Goal: Find specific page/section: Find specific page/section

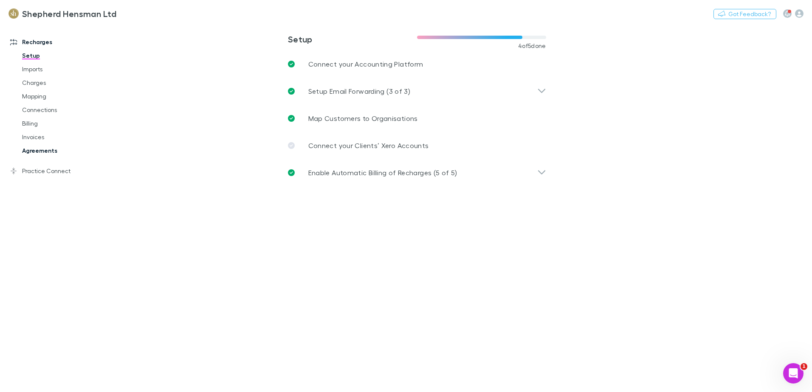
click at [42, 152] on link "Agreements" at bounding box center [64, 151] width 101 height 14
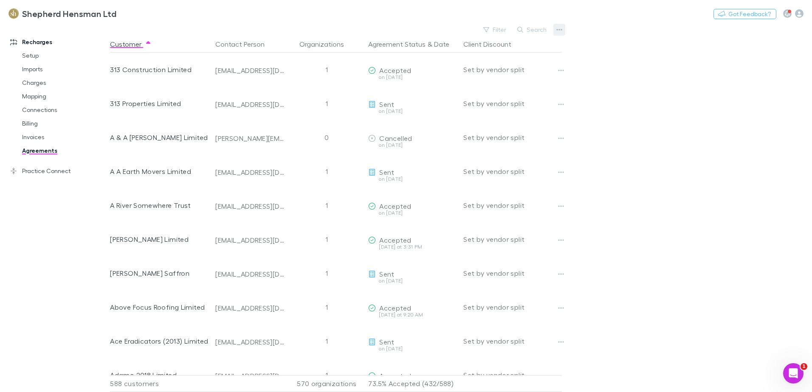
click at [557, 28] on icon "button" at bounding box center [559, 29] width 6 height 7
click at [486, 88] on p "Sent and Opened agreements" at bounding box center [506, 88] width 103 height 10
click at [526, 28] on button "Search" at bounding box center [532, 30] width 39 height 10
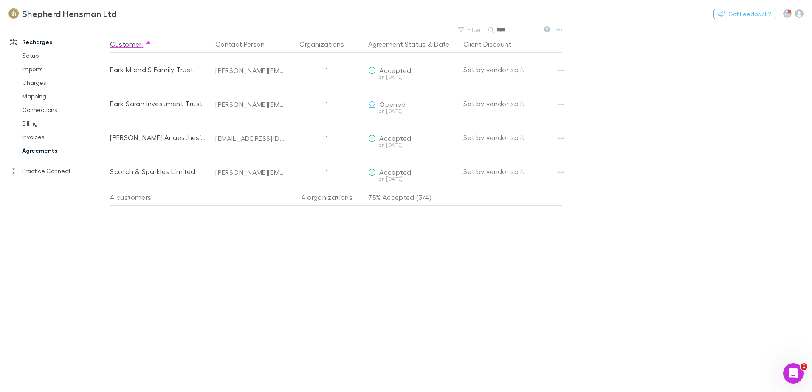
type input "****"
click at [336, 259] on div "Customer Contact Person Organizations Agreement Status & Date Client Discount P…" at bounding box center [343, 214] width 467 height 357
